Goal: Navigation & Orientation: Find specific page/section

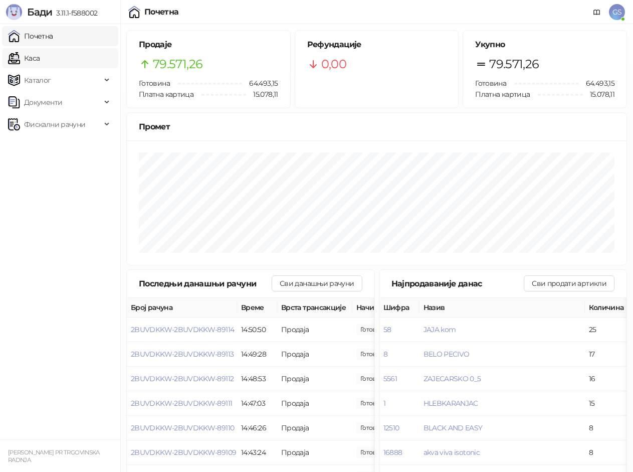
click at [40, 59] on link "Каса" at bounding box center [24, 58] width 32 height 20
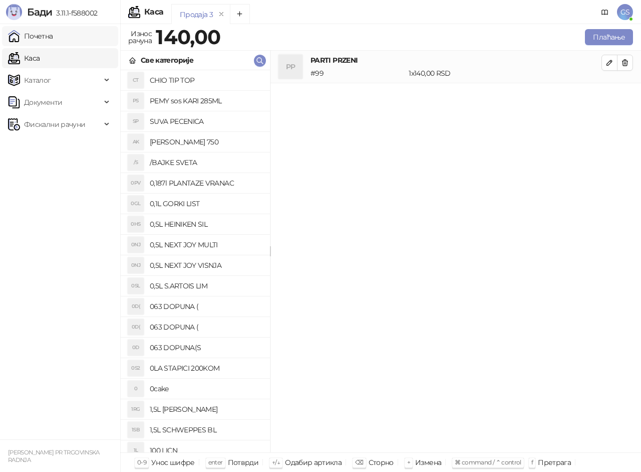
click at [53, 34] on link "Почетна" at bounding box center [30, 36] width 45 height 20
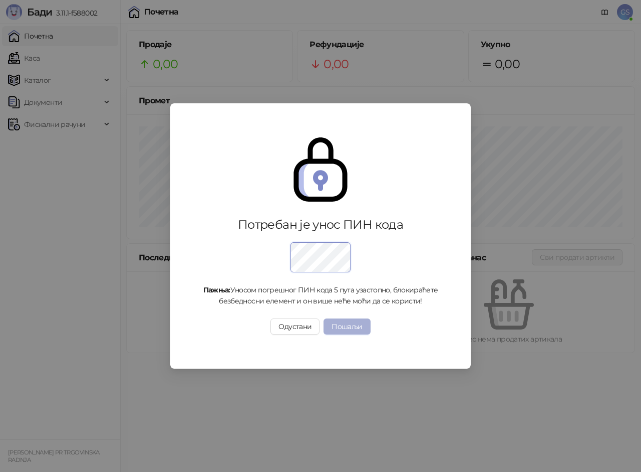
click at [349, 321] on button "Пошаљи" at bounding box center [347, 326] width 47 height 16
click at [346, 322] on button "Пошаљи" at bounding box center [347, 326] width 47 height 16
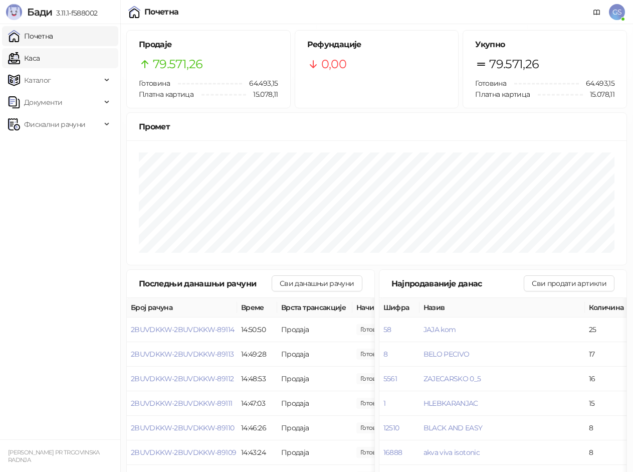
click at [40, 57] on link "Каса" at bounding box center [24, 58] width 32 height 20
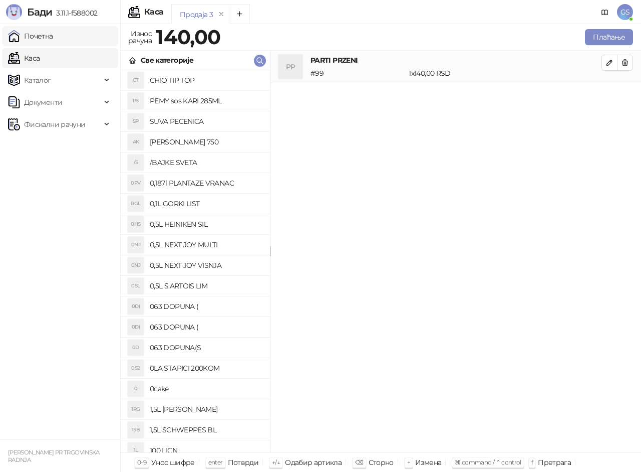
click at [53, 39] on link "Почетна" at bounding box center [30, 36] width 45 height 20
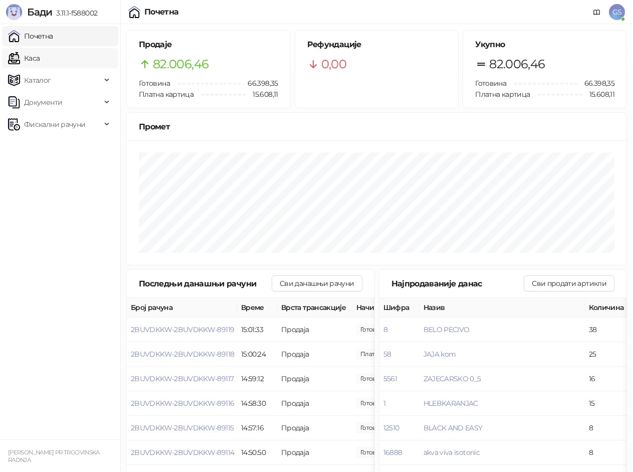
click at [40, 58] on link "Каса" at bounding box center [24, 58] width 32 height 20
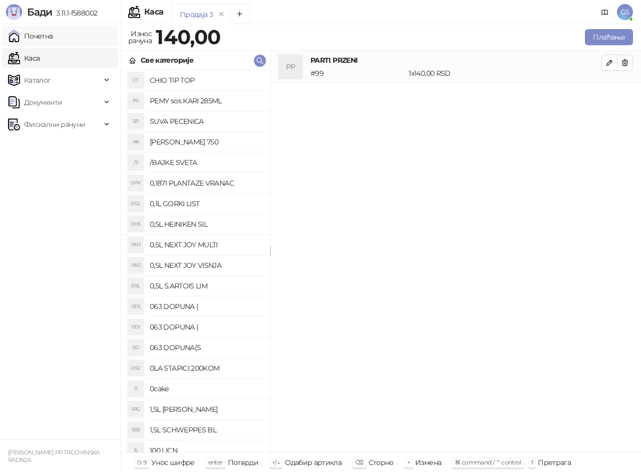
click at [53, 33] on link "Почетна" at bounding box center [30, 36] width 45 height 20
